Goal: Task Accomplishment & Management: Manage account settings

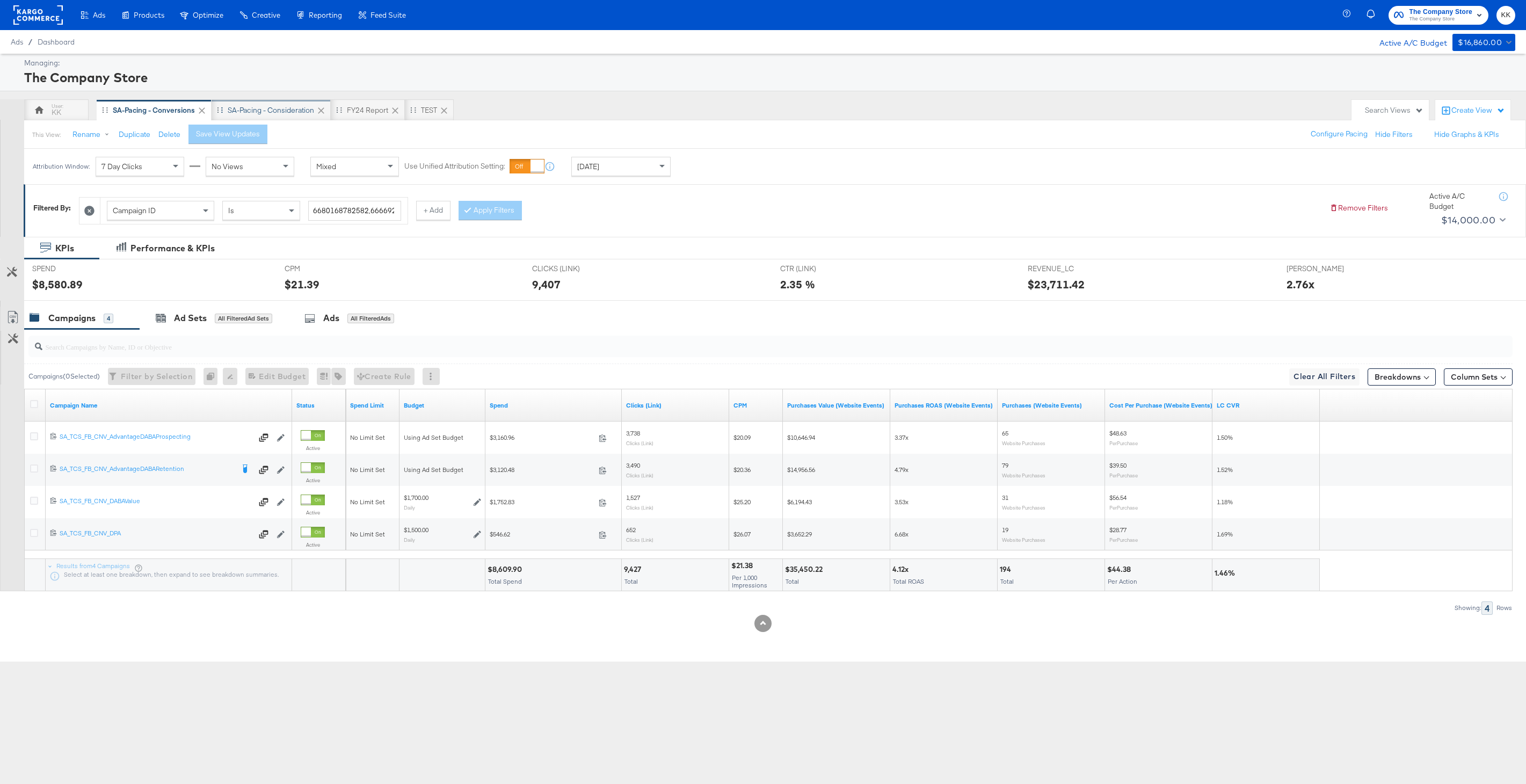
click at [253, 110] on div "SA-Pacing - Consideration" at bounding box center [270, 110] width 86 height 10
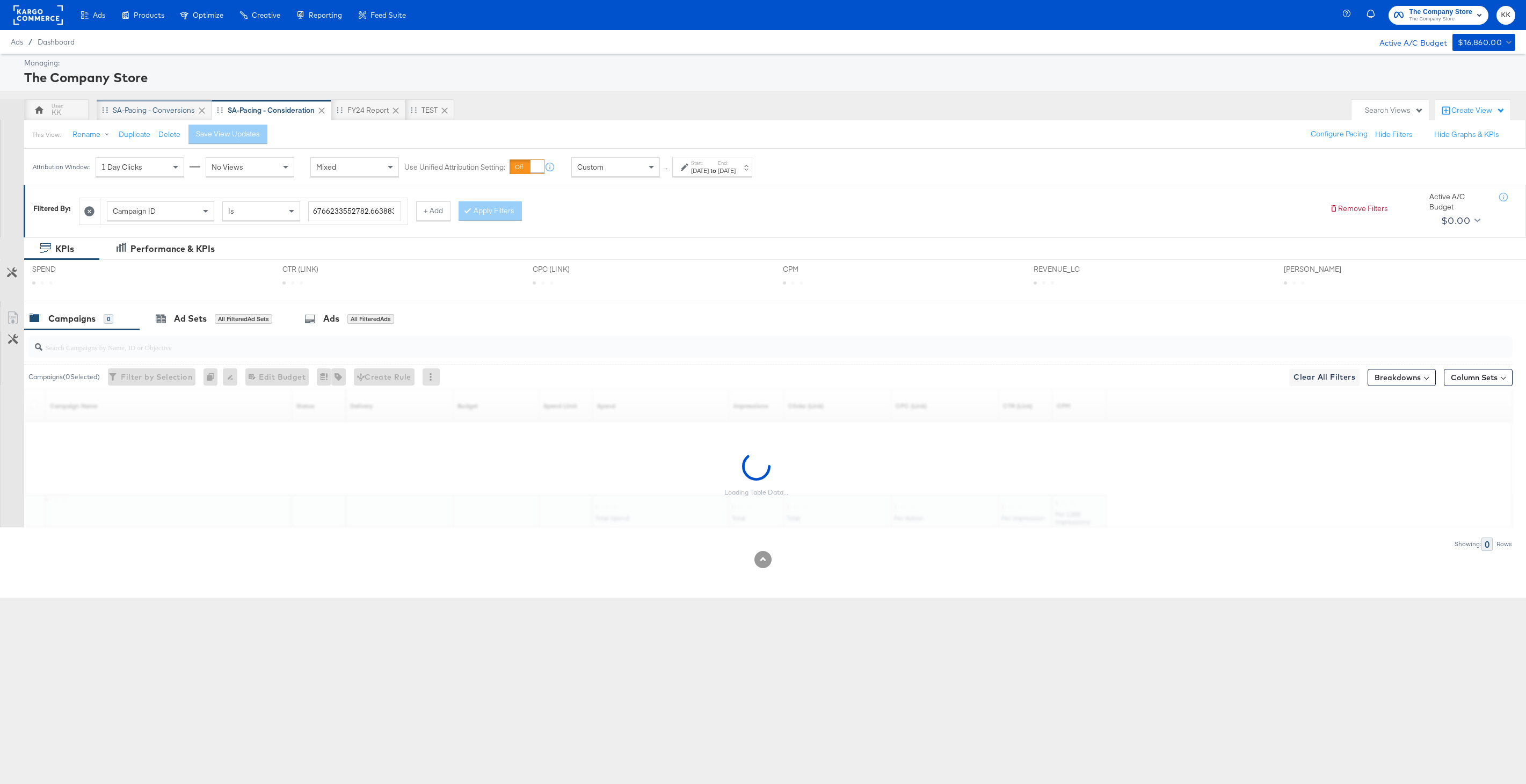
click at [151, 112] on div "SA-Pacing - Conversions" at bounding box center [154, 110] width 82 height 10
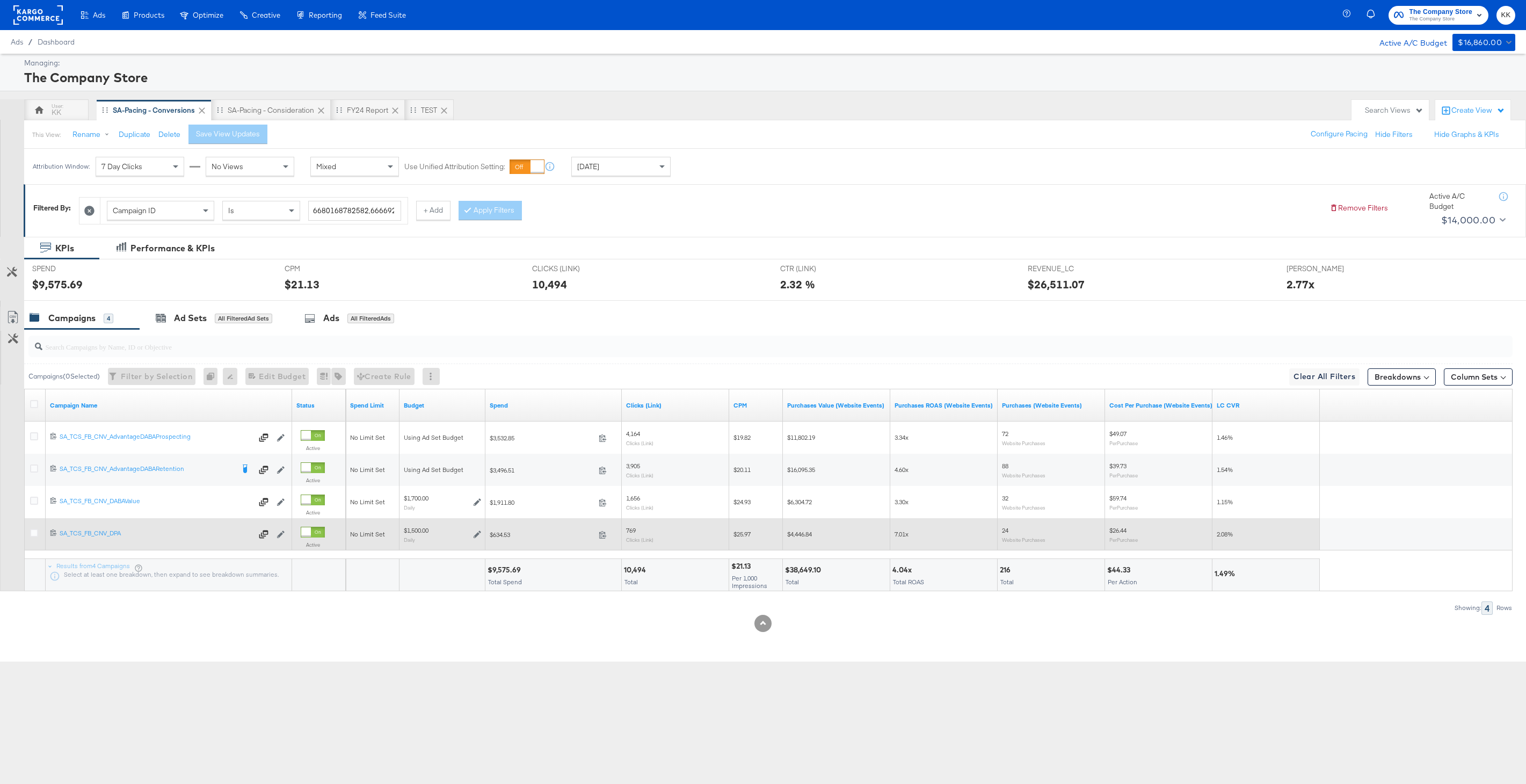
click at [29, 535] on div at bounding box center [36, 534] width 20 height 19
click at [30, 535] on icon at bounding box center [34, 532] width 8 height 8
click at [0, 0] on input "checkbox" at bounding box center [0, 0] width 0 height 0
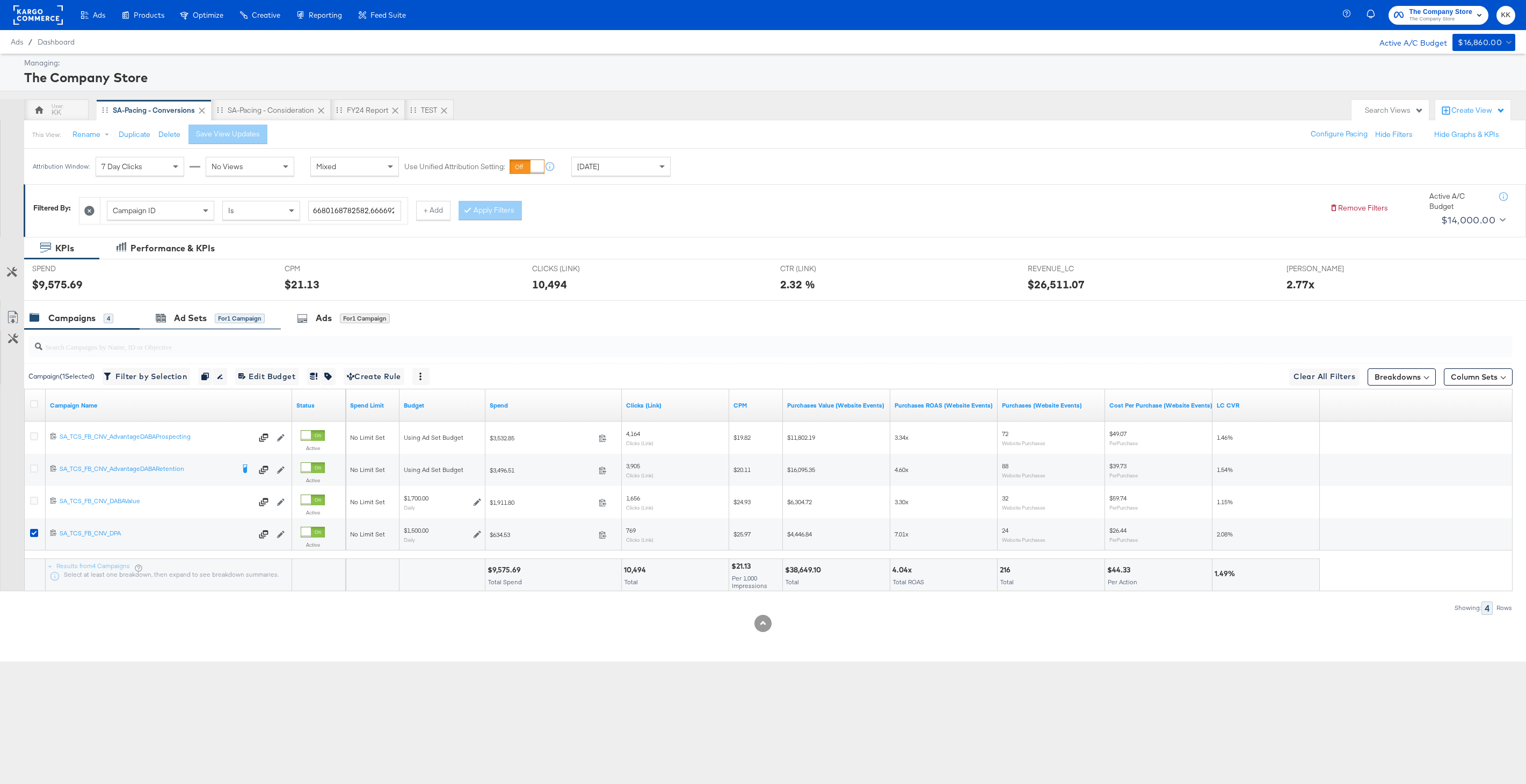
click at [190, 327] on div "Ad Sets for 1 Campaign" at bounding box center [210, 318] width 141 height 23
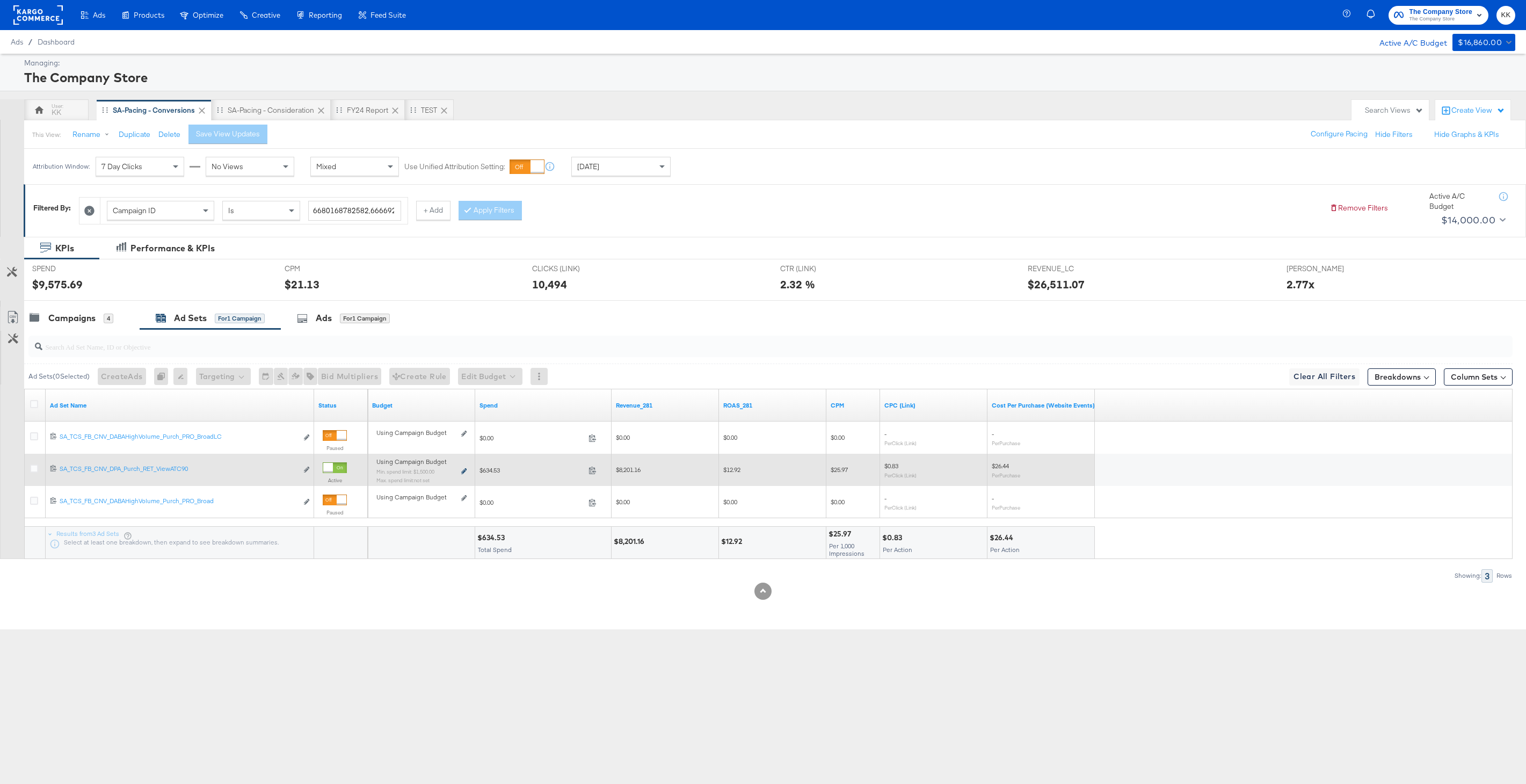
click at [464, 472] on icon at bounding box center [464, 471] width 6 height 6
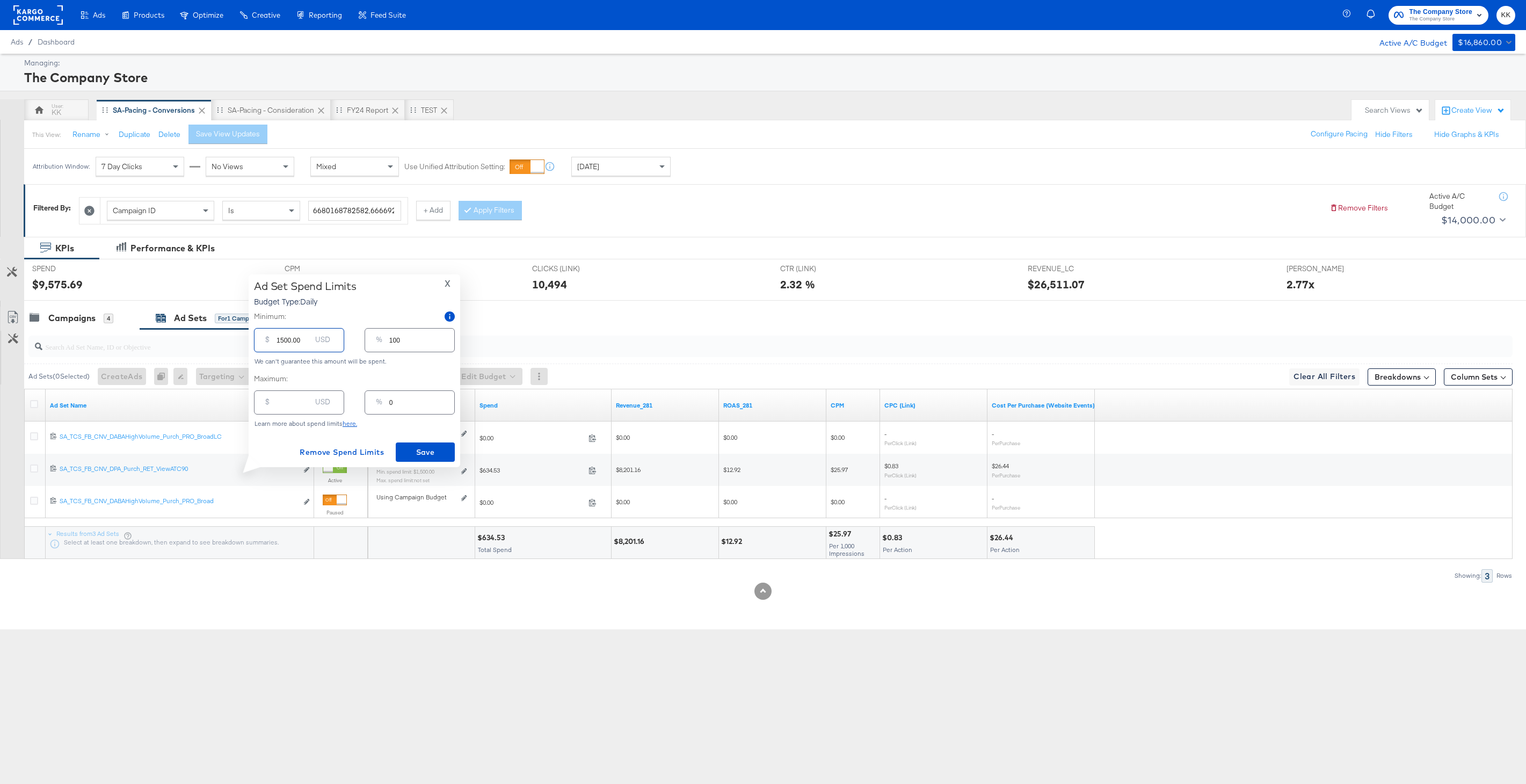
click at [281, 337] on input "1500.00" at bounding box center [293, 335] width 34 height 23
drag, startPoint x: 286, startPoint y: 345, endPoint x: 265, endPoint y: 345, distance: 21.0
click at [265, 345] on div "$ 1500.00 USD" at bounding box center [299, 340] width 90 height 24
click at [286, 337] on input "1500.00" at bounding box center [293, 335] width 34 height 23
drag, startPoint x: 286, startPoint y: 341, endPoint x: 261, endPoint y: 341, distance: 25.0
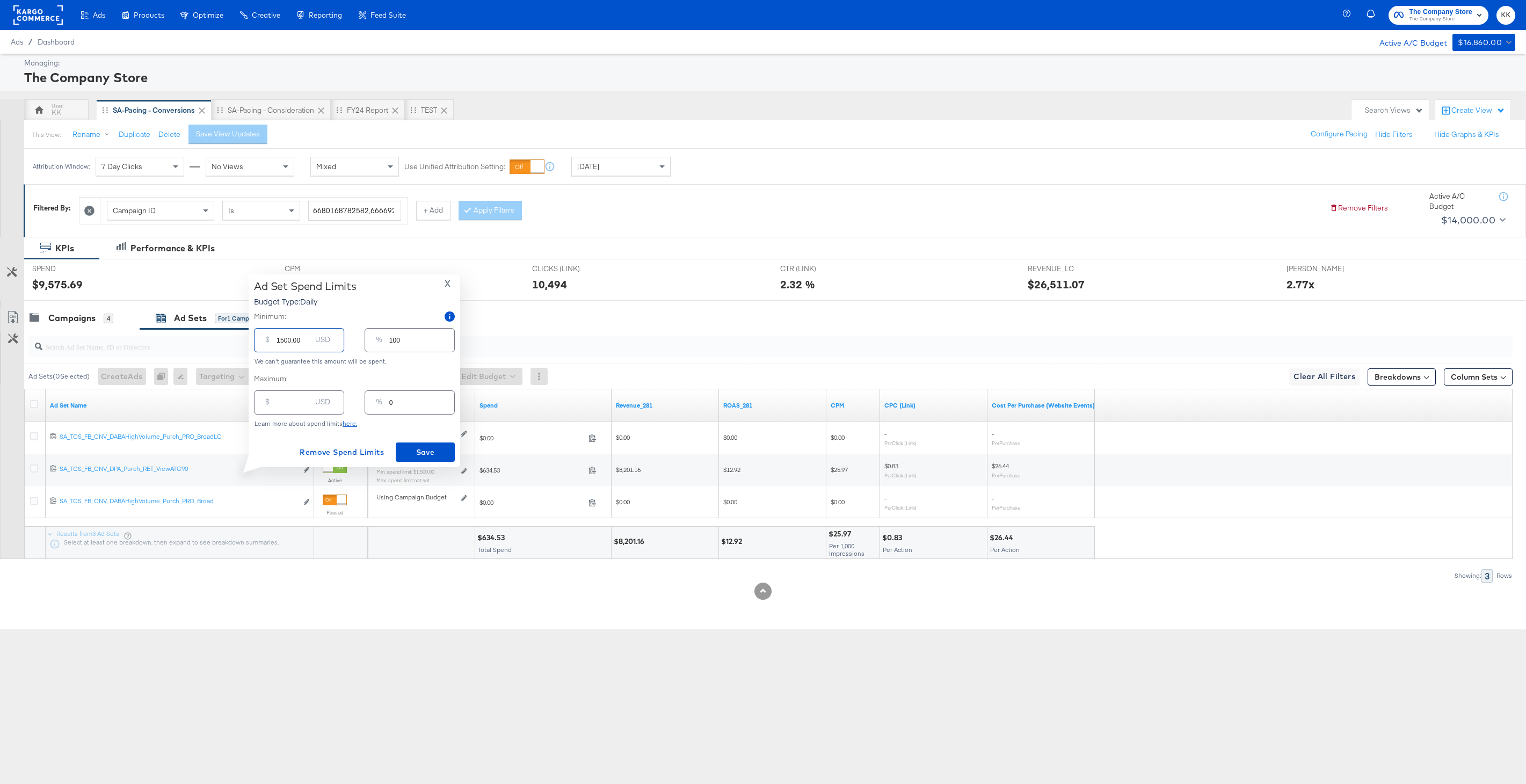
click at [261, 341] on div "$ 1500.00 USD" at bounding box center [299, 340] width 90 height 24
type input "100.00"
type input "7"
type input "00.00"
type input "0"
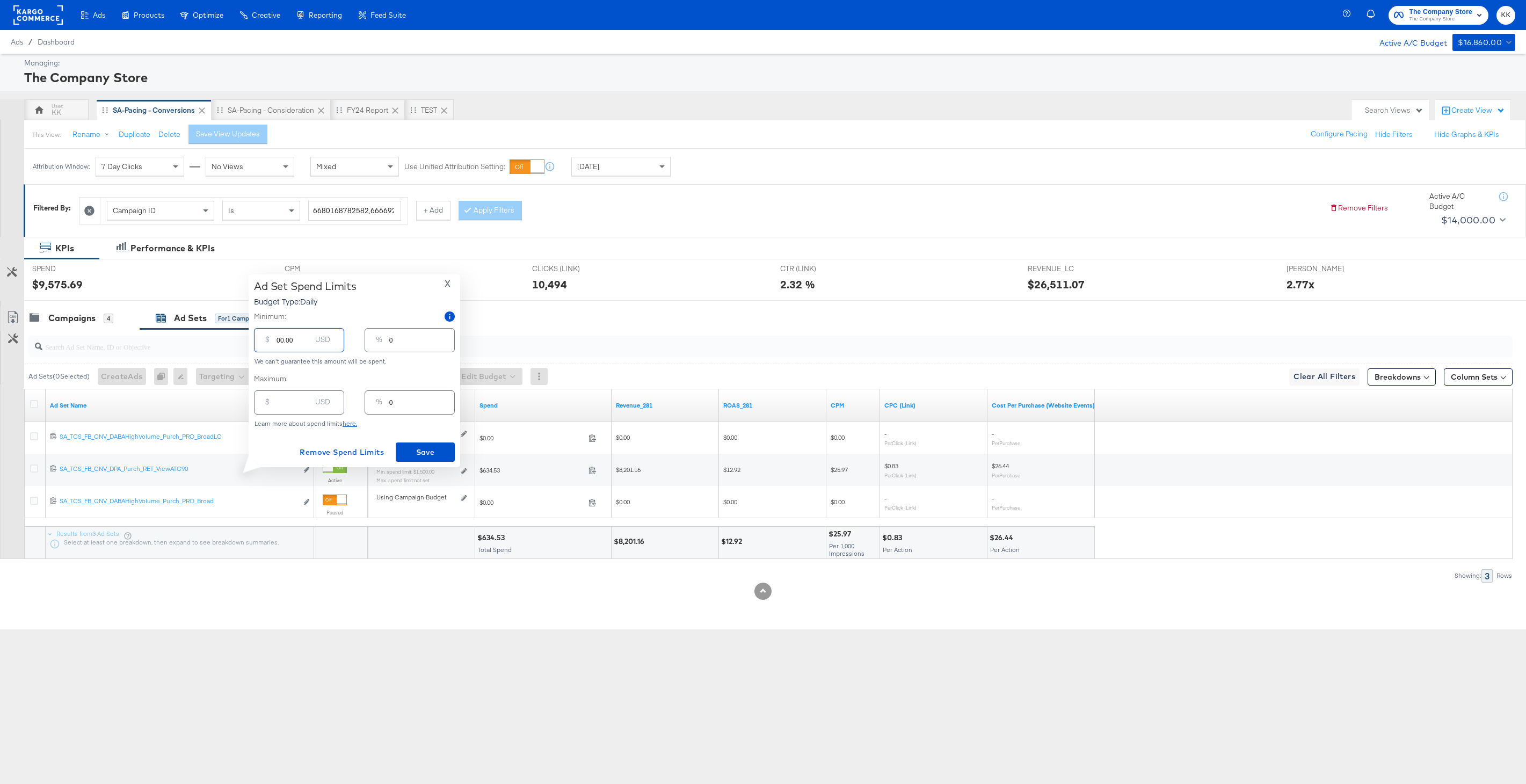
type input "200.00"
type input "13"
type input "2000.00"
type input "133"
type input "2000.00"
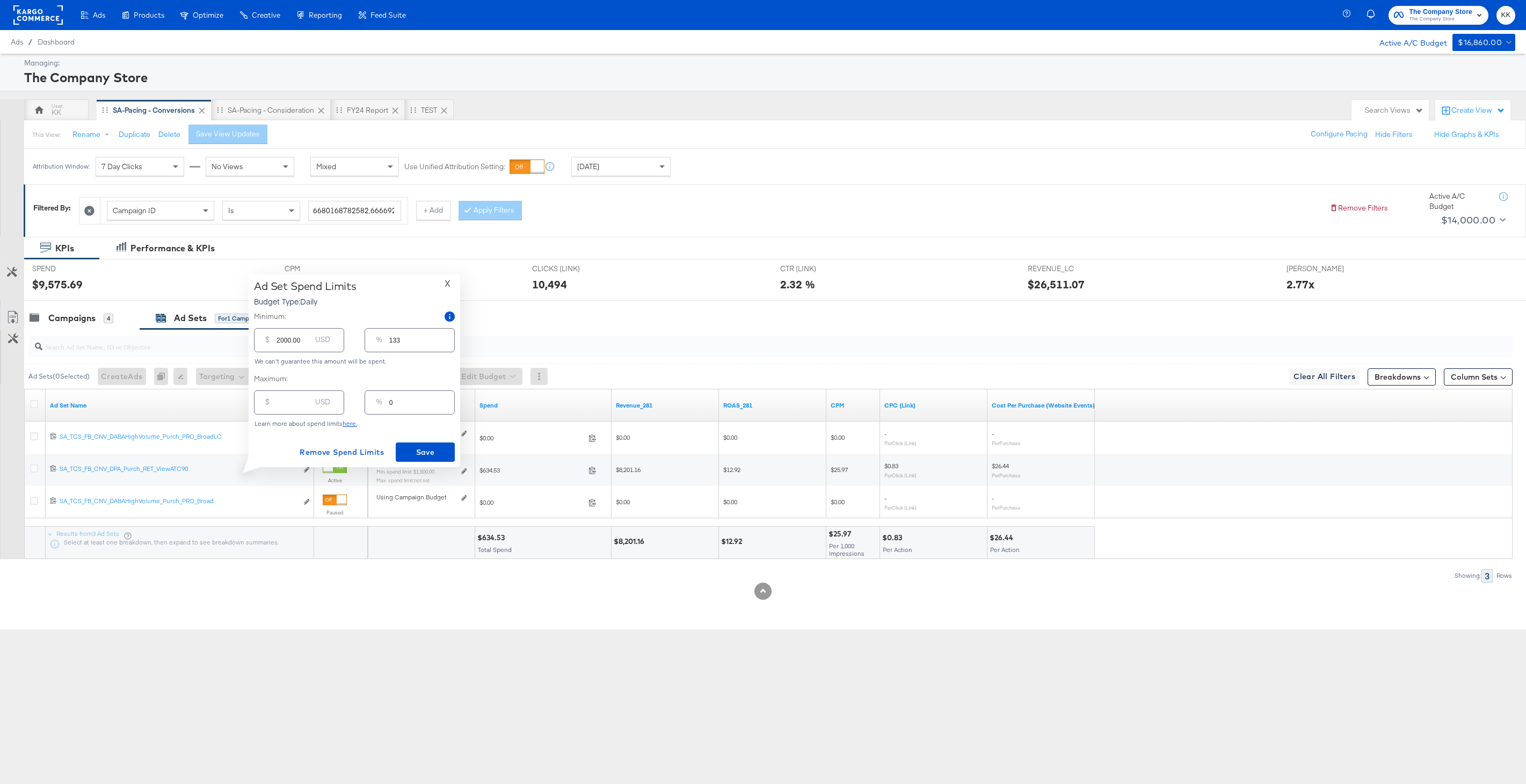
click at [404, 436] on div "Ad Set Spend Limits Budget Type: Daily X Minimum: $ 2000.00 USD % 133 We can't …" at bounding box center [355, 371] width 201 height 182
click at [410, 444] on button "Save" at bounding box center [425, 452] width 59 height 19
click at [1503, 664] on span "×" at bounding box center [1505, 664] width 5 height 12
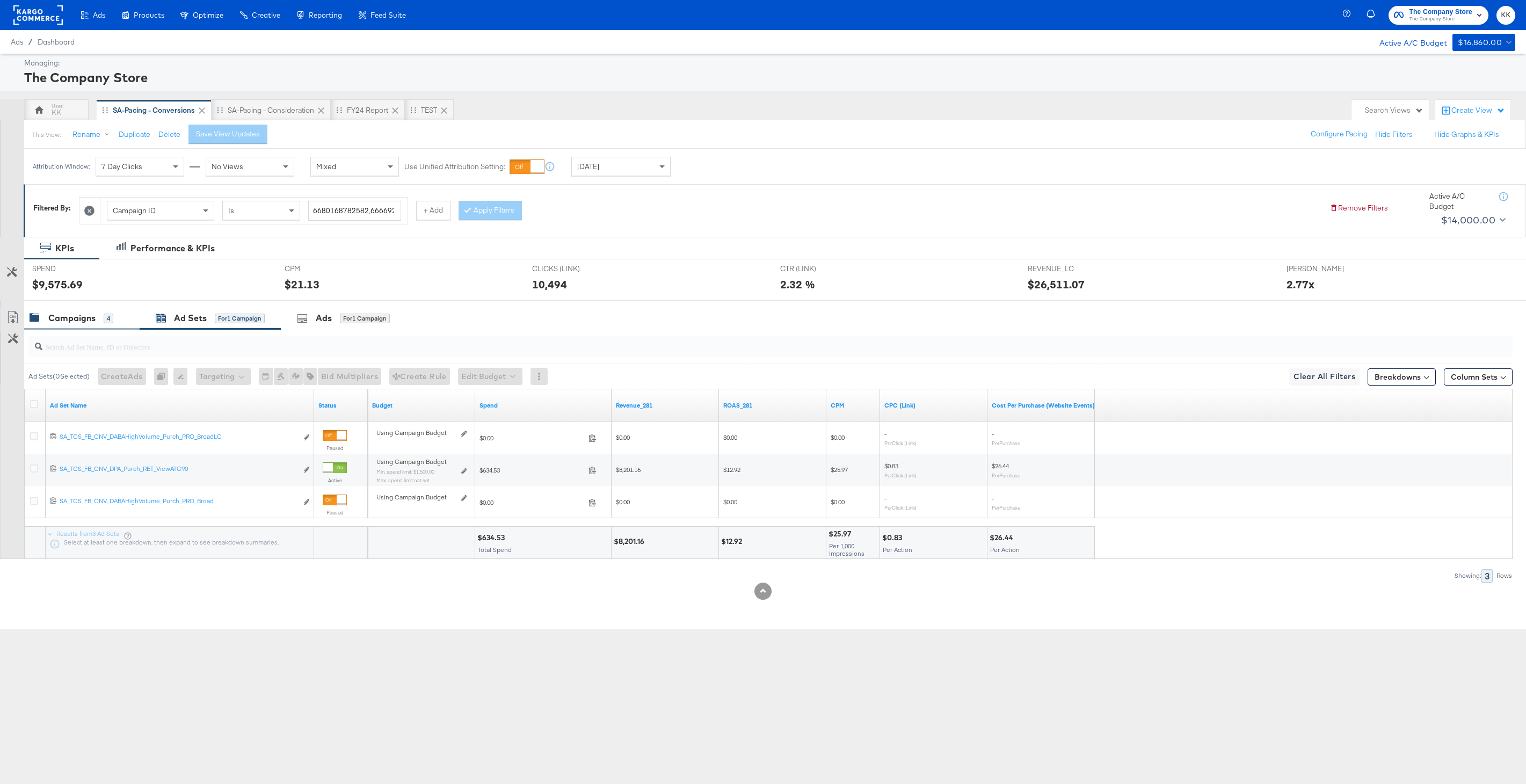
click at [68, 312] on div "Campaigns" at bounding box center [72, 318] width 47 height 12
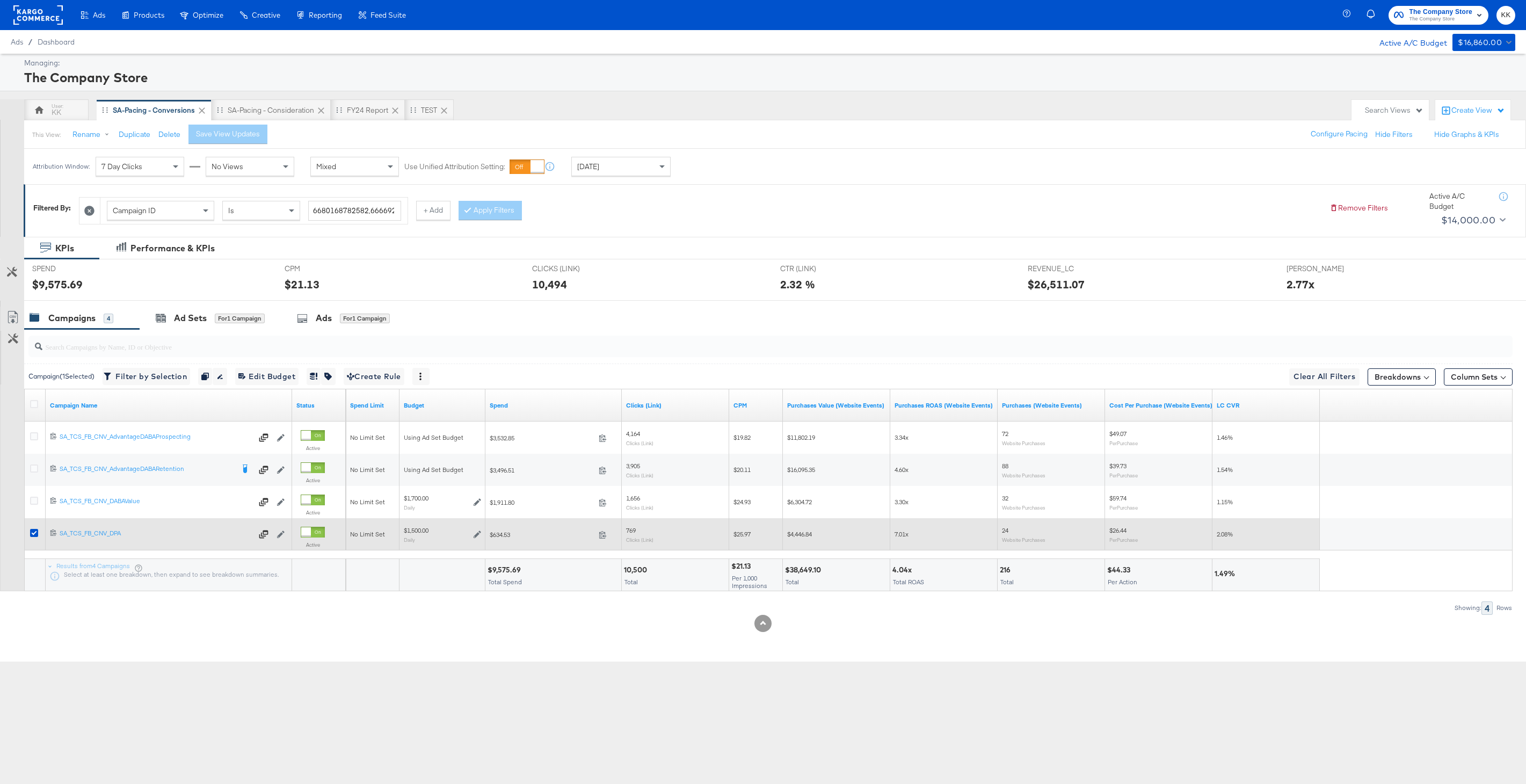
click at [481, 532] on div "$1,500.00 Daily" at bounding box center [443, 534] width 86 height 25
click at [479, 532] on icon at bounding box center [477, 534] width 7 height 7
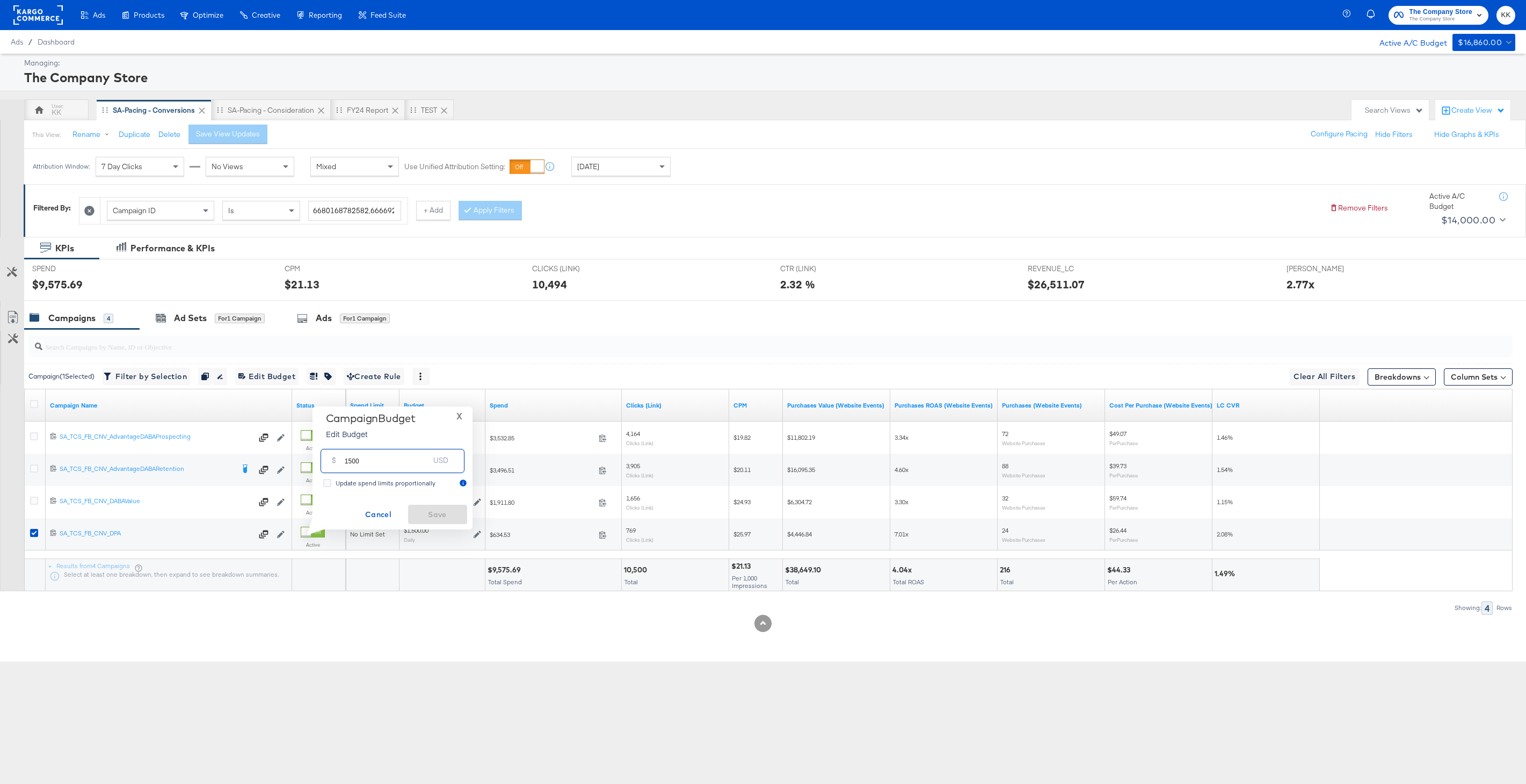
drag, startPoint x: 375, startPoint y: 462, endPoint x: 319, endPoint y: 461, distance: 56.0
click at [319, 461] on div "$ 1500 USD" at bounding box center [392, 460] width 149 height 34
type input "2000"
click at [432, 518] on span "Save" at bounding box center [437, 515] width 50 height 14
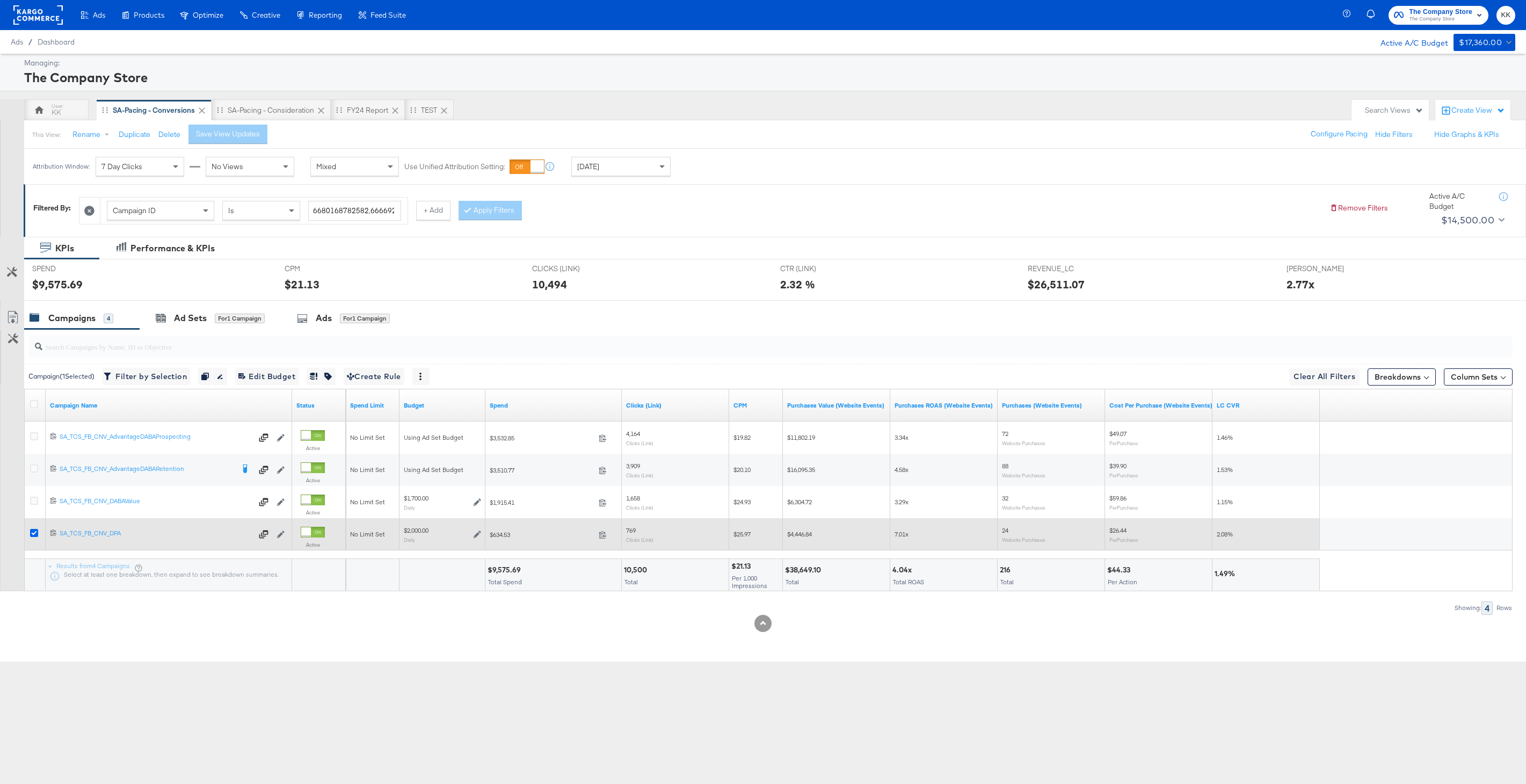
click at [34, 533] on icon at bounding box center [34, 532] width 8 height 8
click at [0, 0] on input "checkbox" at bounding box center [0, 0] width 0 height 0
